Goal: Task Accomplishment & Management: Manage account settings

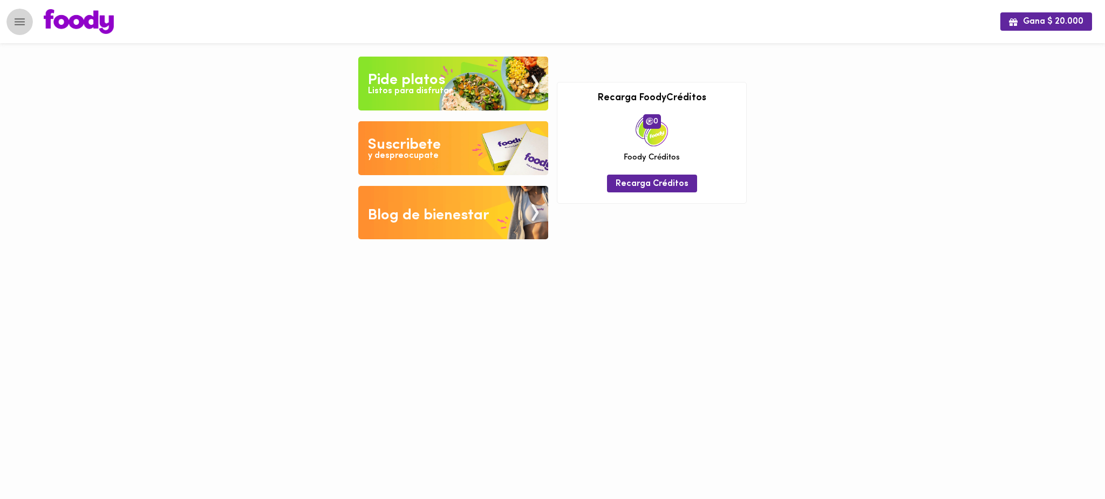
click at [16, 24] on icon "Menu" at bounding box center [20, 21] width 10 height 7
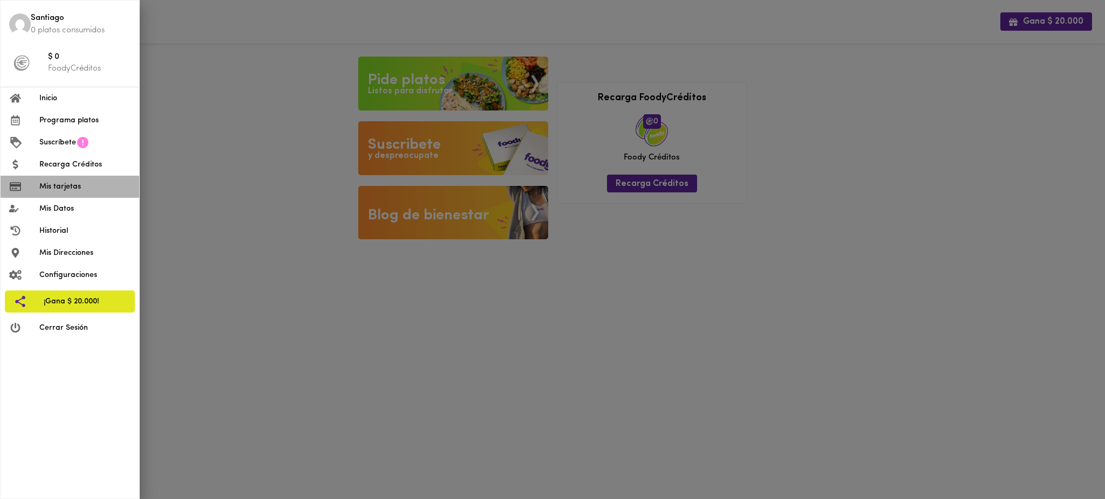
click at [78, 190] on span "Mis tarjetas" at bounding box center [84, 186] width 91 height 11
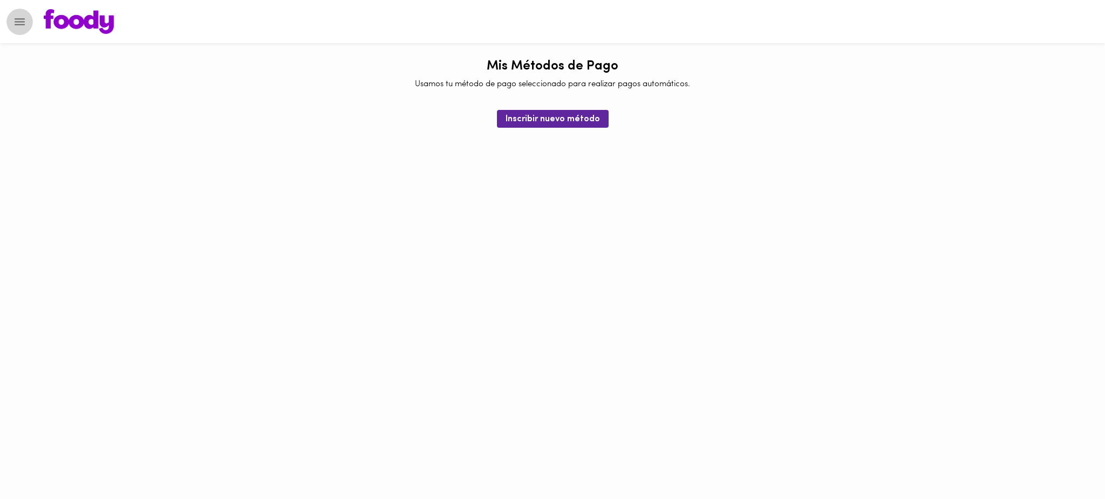
click at [17, 22] on icon "Menu" at bounding box center [20, 21] width 10 height 7
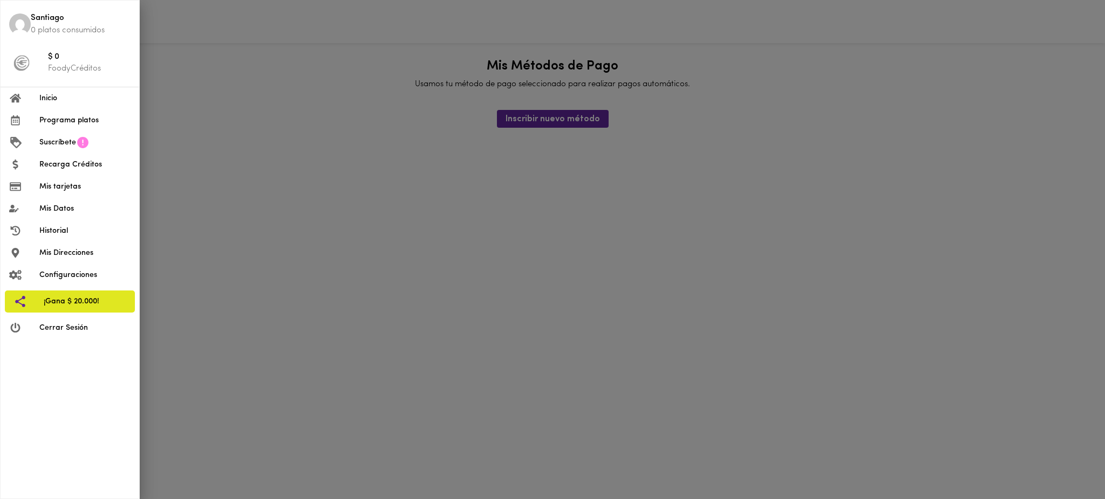
click at [72, 330] on span "Cerrar Sesión" at bounding box center [84, 328] width 91 height 11
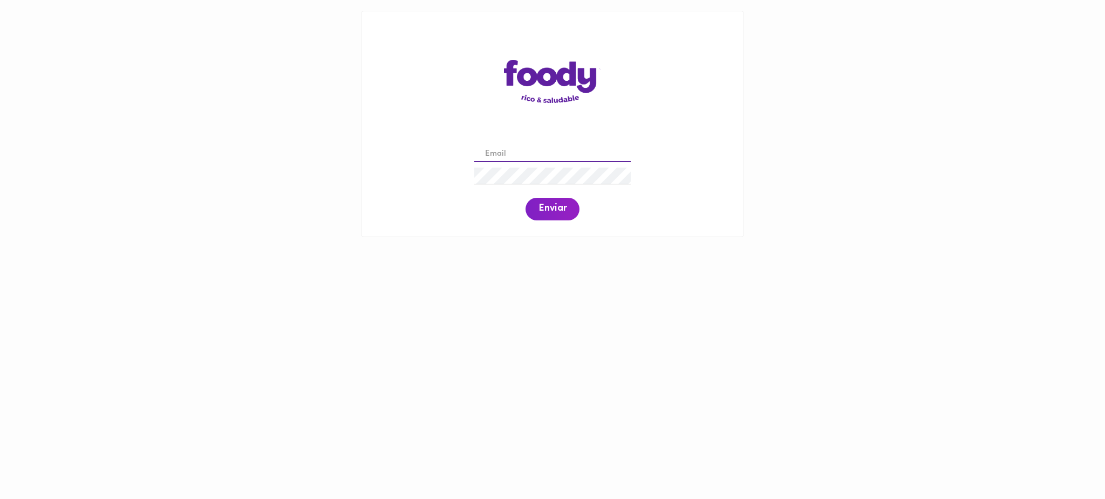
click at [565, 146] on input "email" at bounding box center [552, 154] width 156 height 17
paste input "[EMAIL_ADDRESS][DOMAIN_NAME]"
click at [546, 209] on span "Enviar" at bounding box center [552, 209] width 28 height 12
drag, startPoint x: 631, startPoint y: 154, endPoint x: 458, endPoint y: 163, distance: 172.3
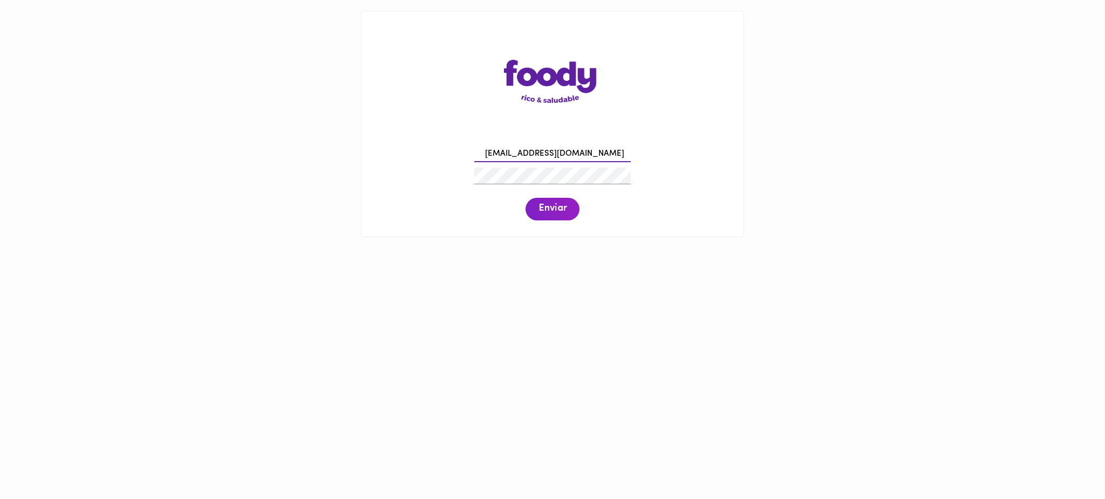
click at [458, 163] on div "[EMAIL_ADDRESS][DOMAIN_NAME] Enviar" at bounding box center [552, 182] width 360 height 83
paste input "[US_STATE].[PERSON_NAME]"
type input "[US_STATE][EMAIL_ADDRESS][PERSON_NAME][DOMAIN_NAME]"
click at [555, 205] on span "Enviar" at bounding box center [552, 209] width 28 height 12
